Goal: Obtain resource: Obtain resource

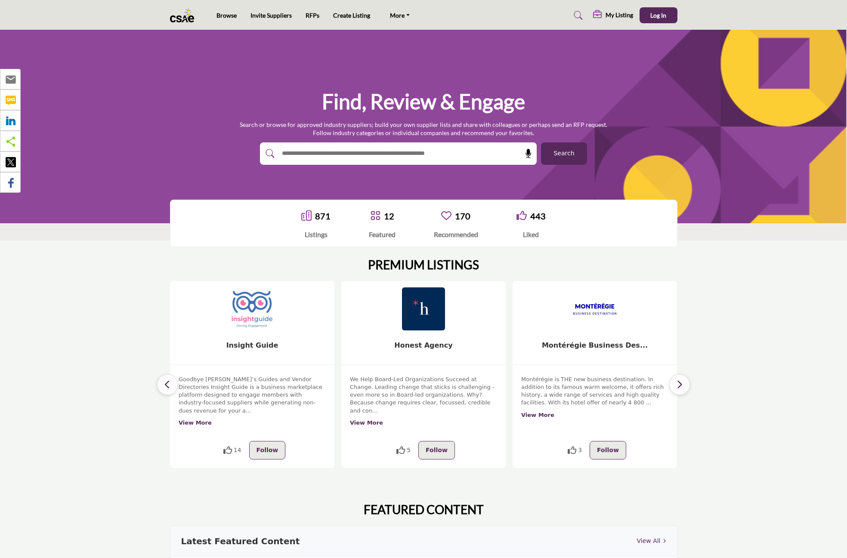
click at [345, 158] on input "text" at bounding box center [379, 153] width 205 height 13
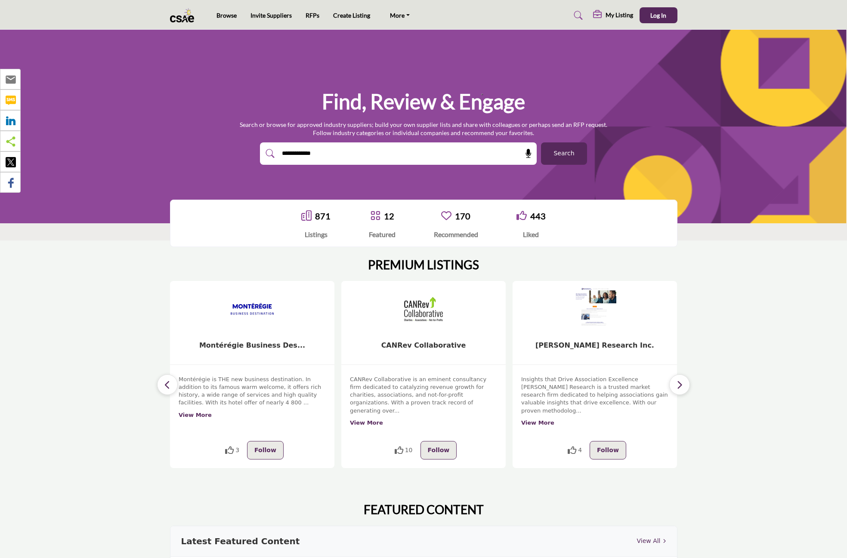
type input "**********"
click at [573, 144] on button "Search" at bounding box center [564, 153] width 46 height 22
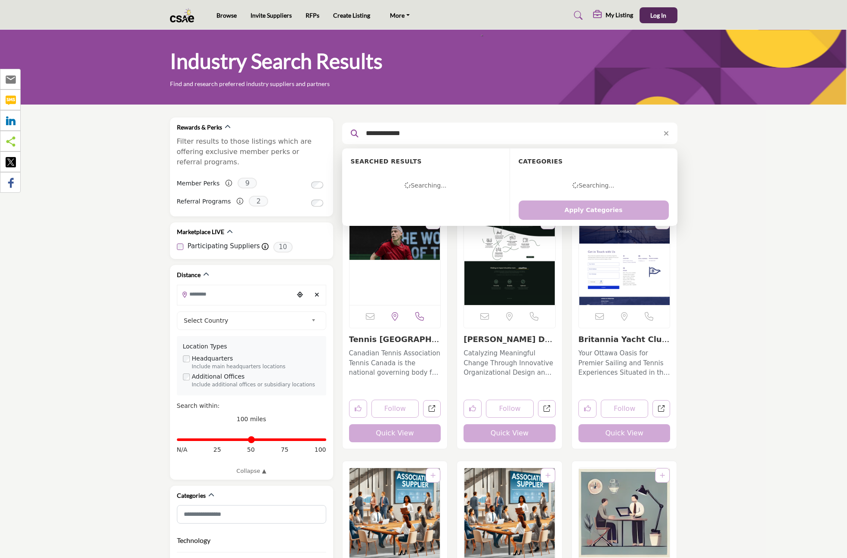
click at [424, 129] on input "**********" at bounding box center [506, 133] width 290 height 11
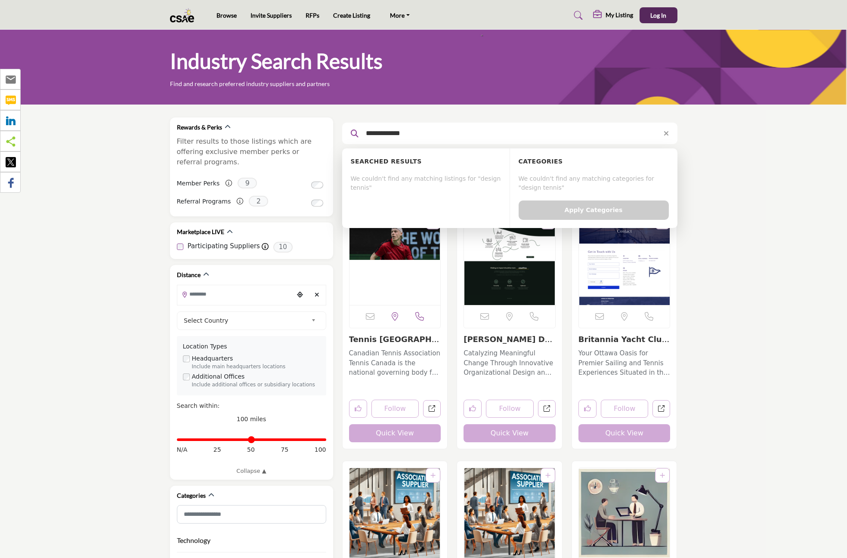
drag, startPoint x: 424, startPoint y: 130, endPoint x: 343, endPoint y: 135, distance: 81.0
click at [343, 135] on div "**********" at bounding box center [509, 134] width 335 height 22
type input "**********"
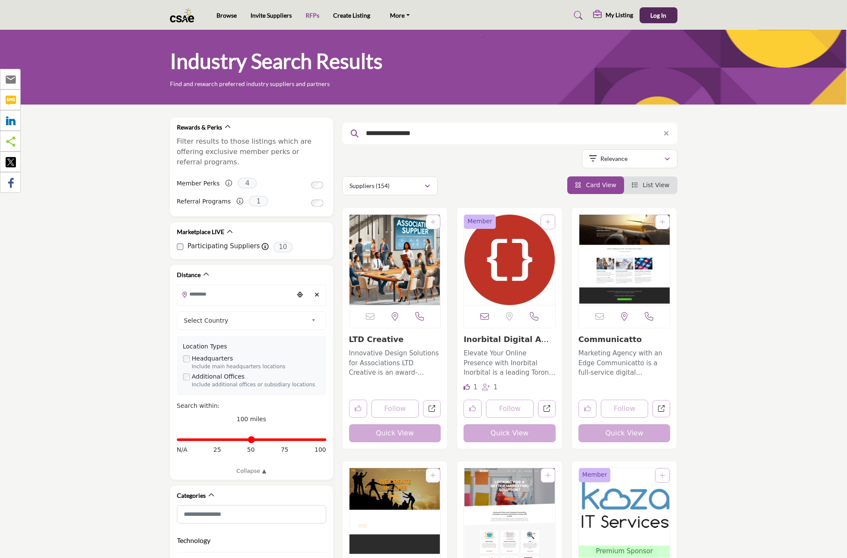
click at [312, 15] on link "RFPs" at bounding box center [313, 15] width 14 height 7
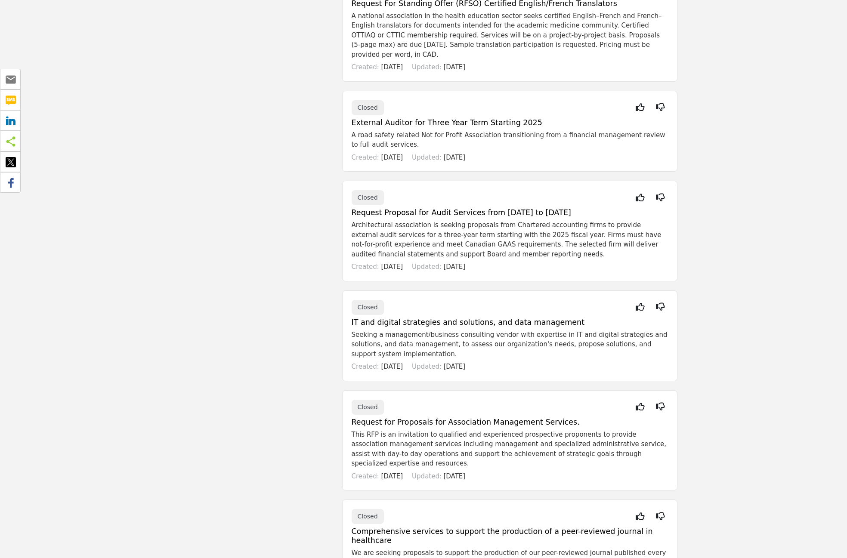
scroll to position [1205, 0]
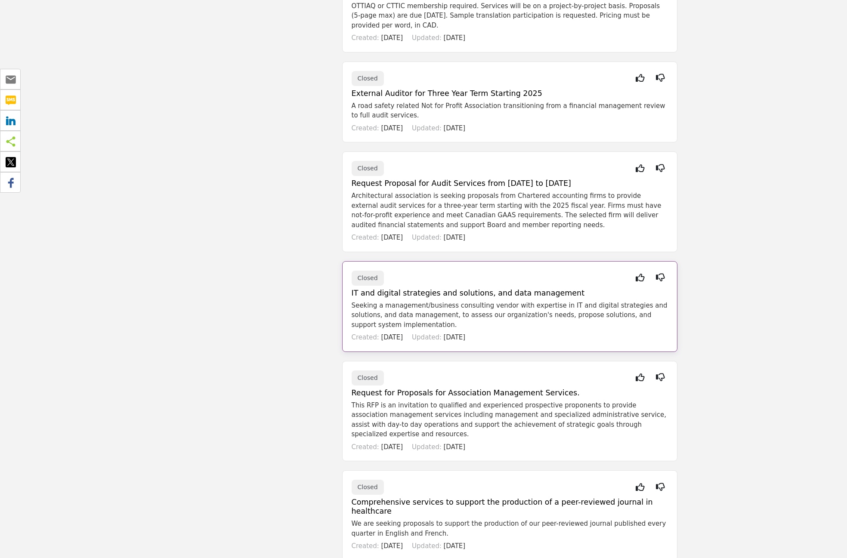
click at [460, 289] on h5 "IT and digital strategies and solutions, and data management" at bounding box center [510, 293] width 316 height 9
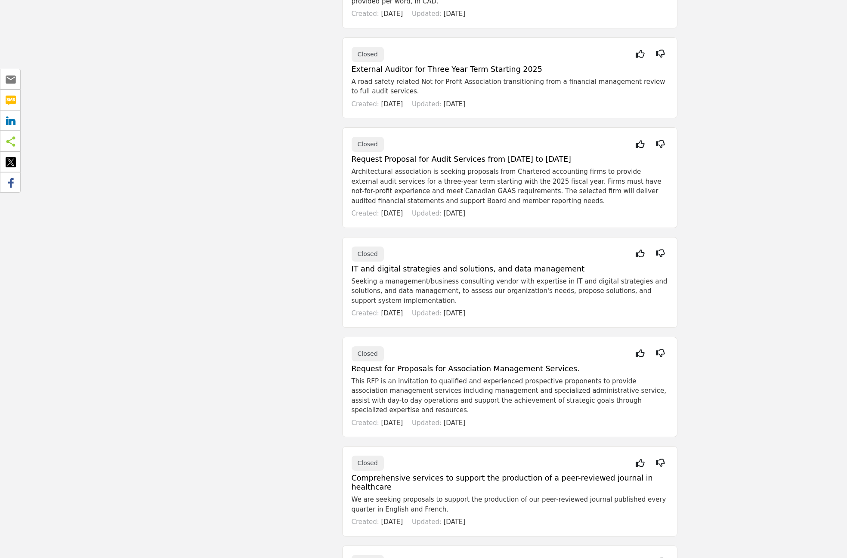
scroll to position [1248, 0]
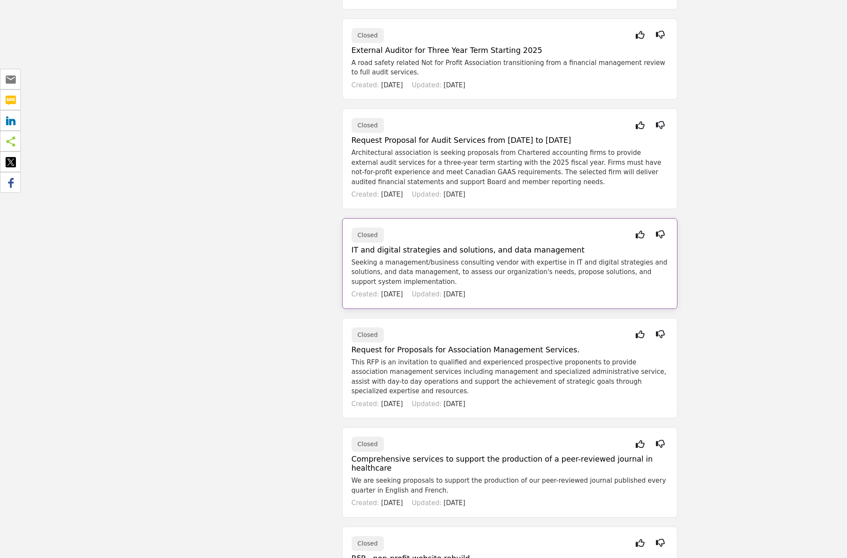
click at [408, 246] on h5 "IT and digital strategies and solutions, and data management" at bounding box center [510, 250] width 316 height 9
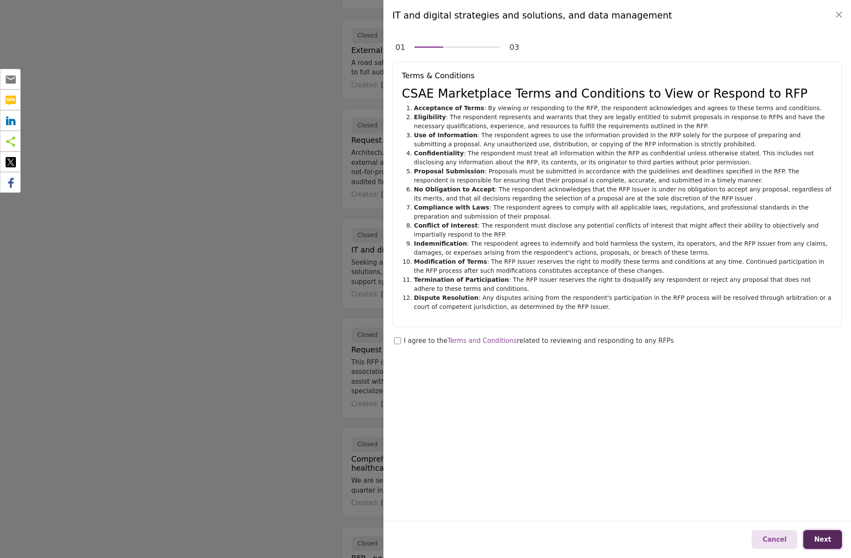
click at [821, 540] on span "Next" at bounding box center [822, 540] width 17 height 8
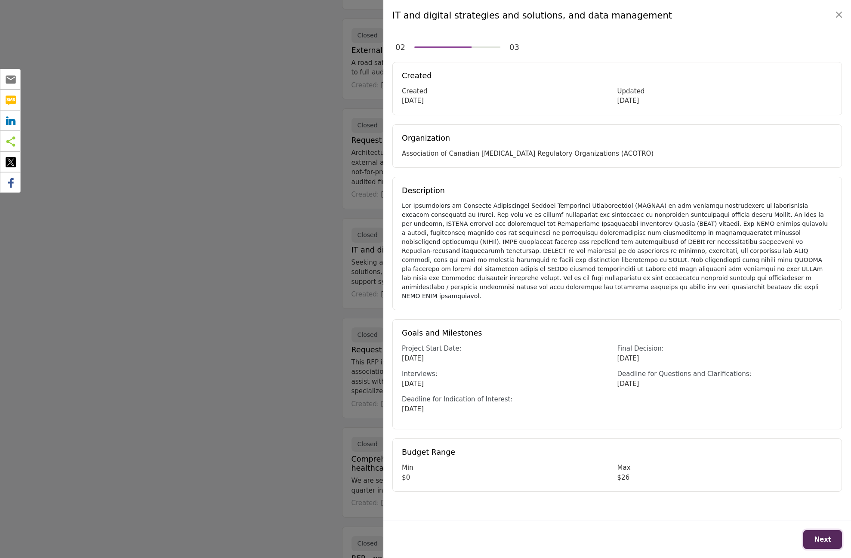
click at [821, 539] on span "Next" at bounding box center [822, 540] width 17 height 8
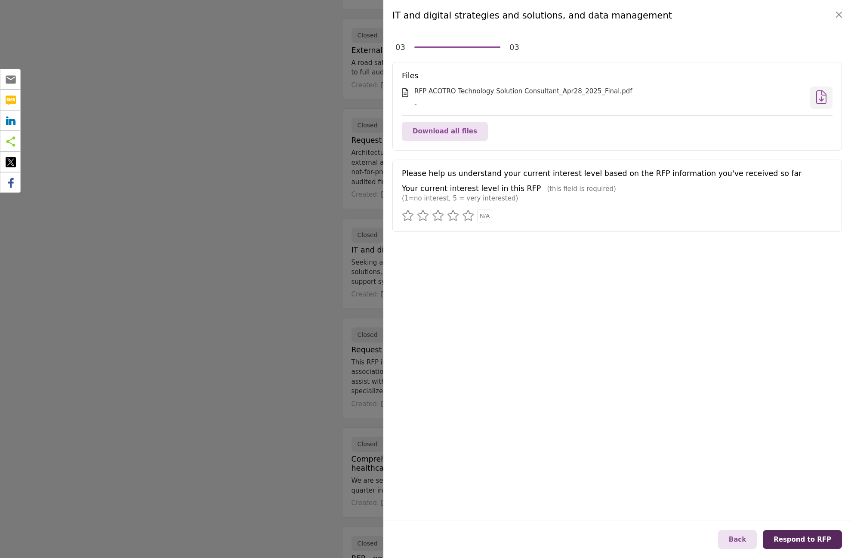
click at [826, 97] on icon at bounding box center [821, 97] width 10 height 0
click at [840, 14] on button "Close" at bounding box center [839, 15] width 12 height 12
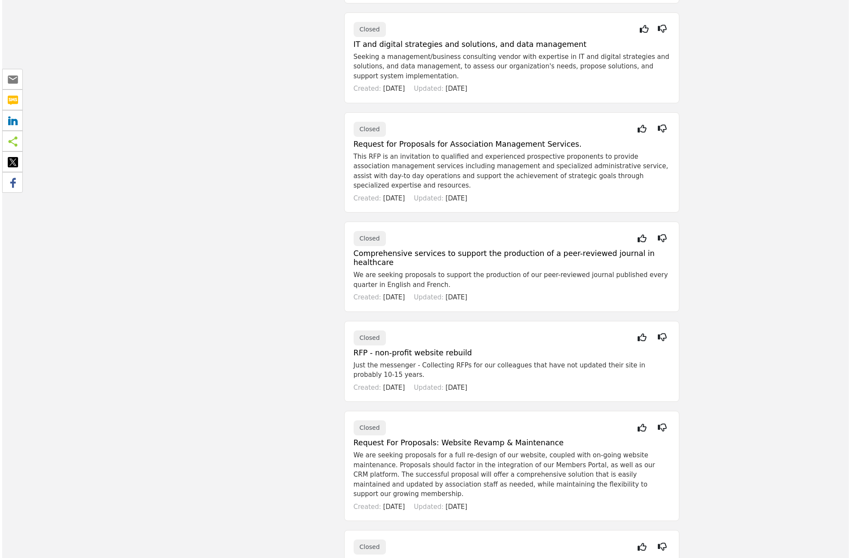
scroll to position [1463, 0]
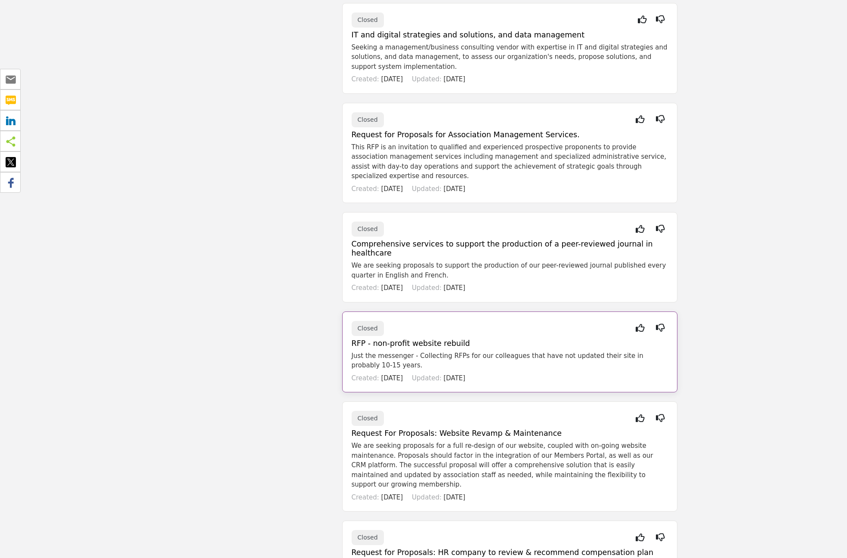
click at [404, 339] on h5 "RFP - non-profit website rebuild" at bounding box center [510, 343] width 316 height 9
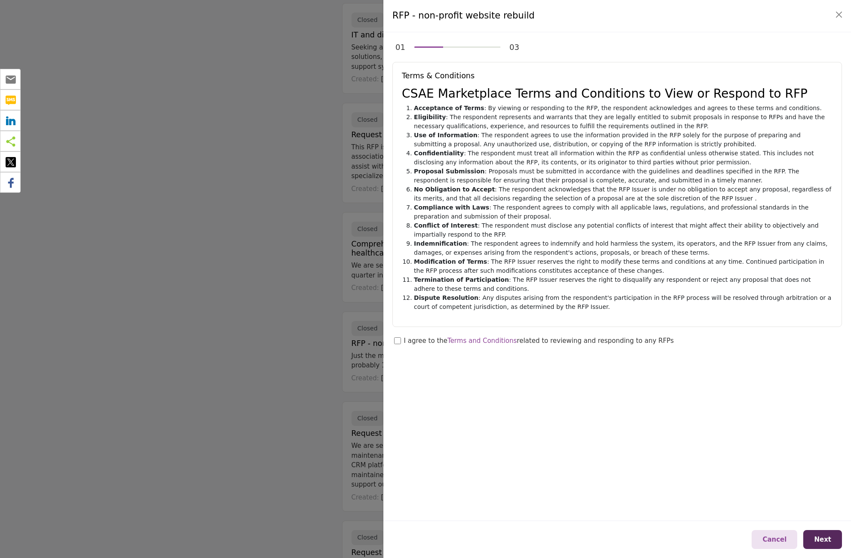
click at [197, 274] on div at bounding box center [425, 279] width 851 height 558
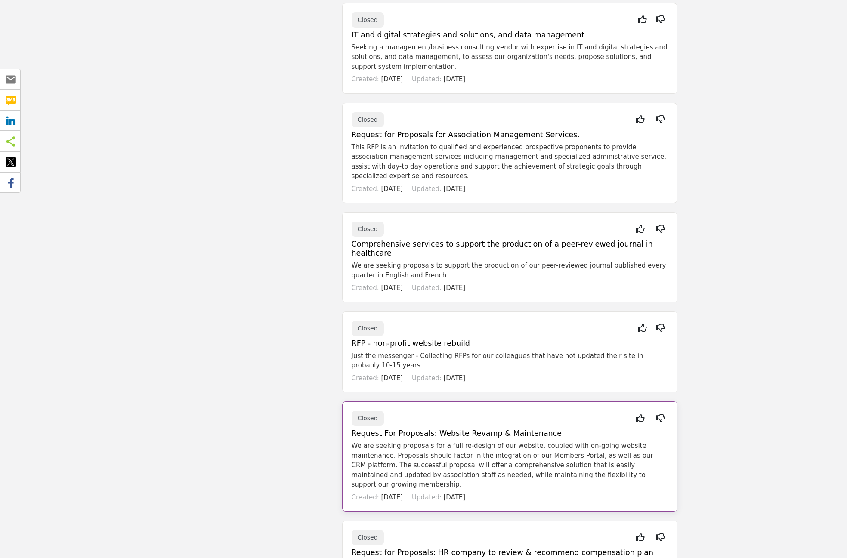
click at [488, 429] on h5 "Request For Proposals: Website Revamp & Maintenance" at bounding box center [510, 433] width 316 height 9
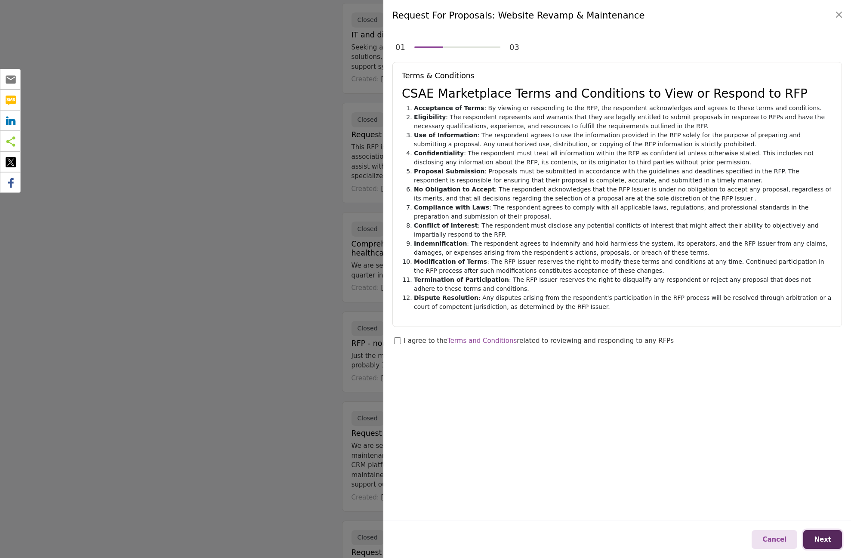
click at [816, 537] on button "Next" at bounding box center [822, 539] width 39 height 19
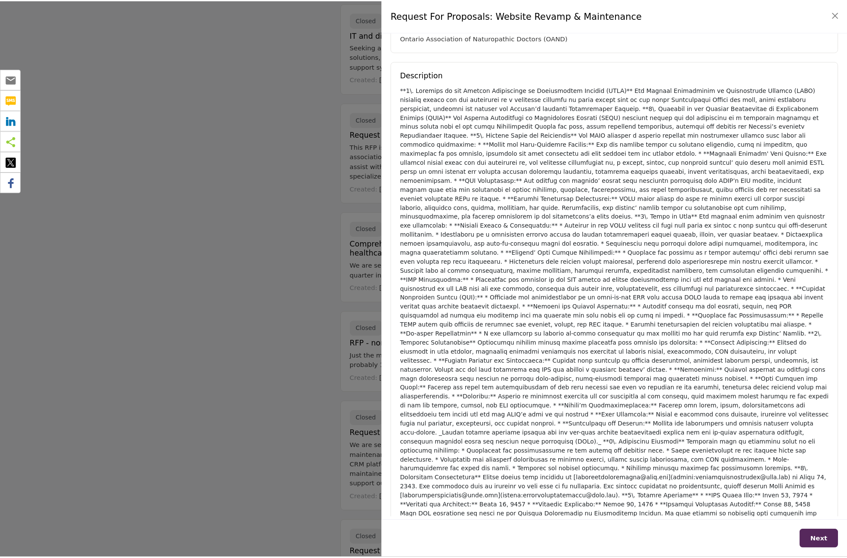
scroll to position [0, 0]
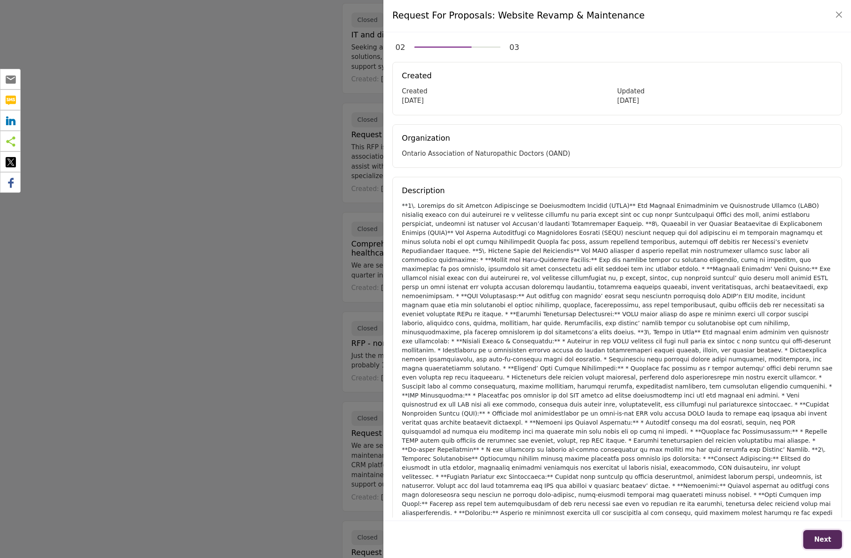
click at [827, 539] on span "Next" at bounding box center [822, 540] width 17 height 8
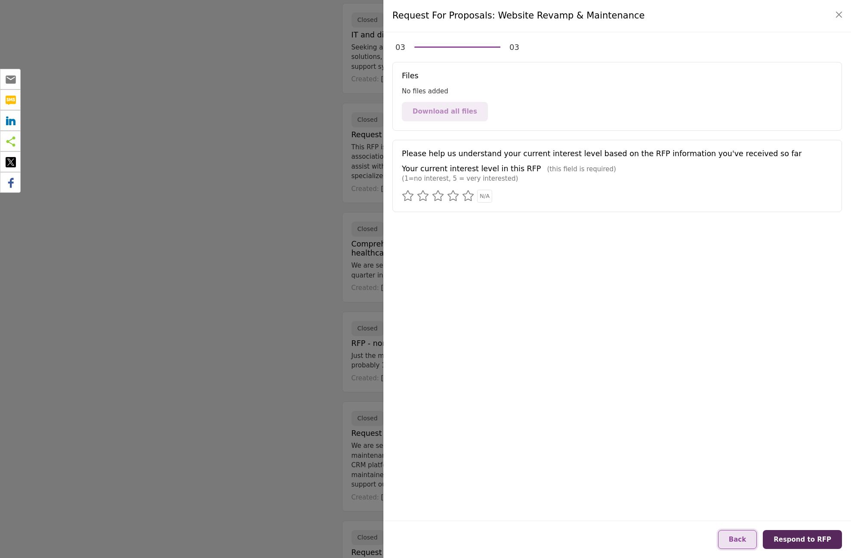
click at [746, 537] on span "Back" at bounding box center [737, 540] width 17 height 8
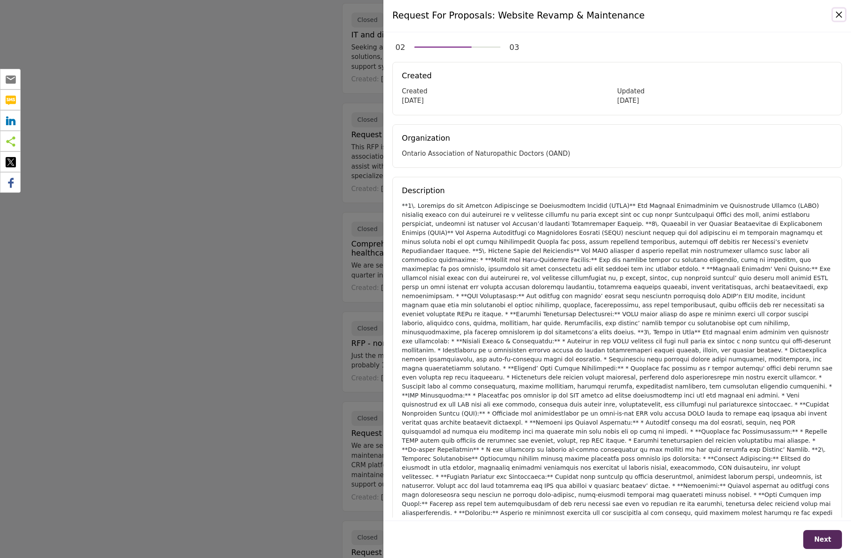
click at [836, 15] on button "Close" at bounding box center [839, 15] width 12 height 12
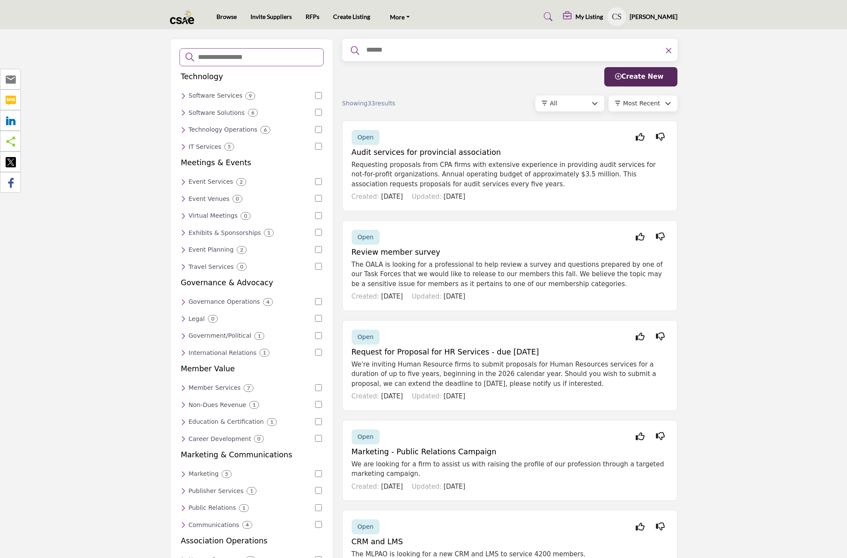
click at [552, 14] on icon at bounding box center [548, 16] width 9 height 9
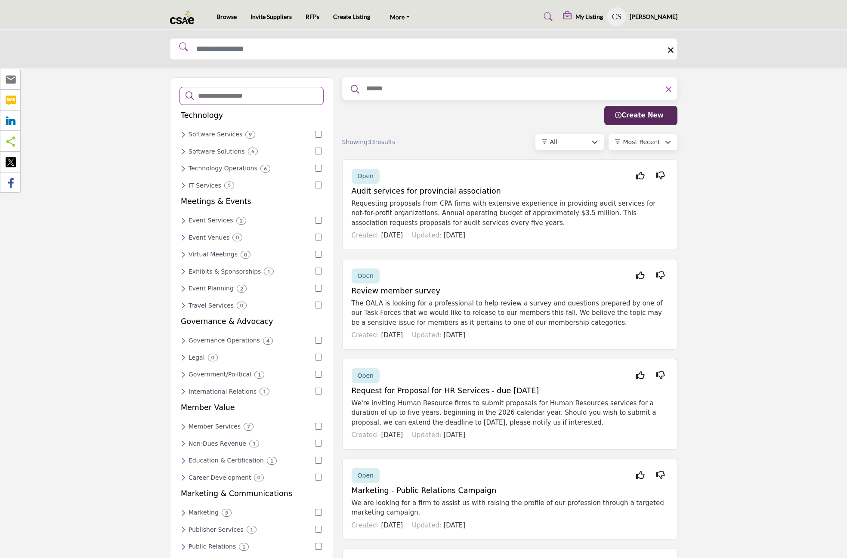
click at [400, 88] on input "text" at bounding box center [513, 88] width 297 height 11
type input "******"
